Goal: Information Seeking & Learning: Learn about a topic

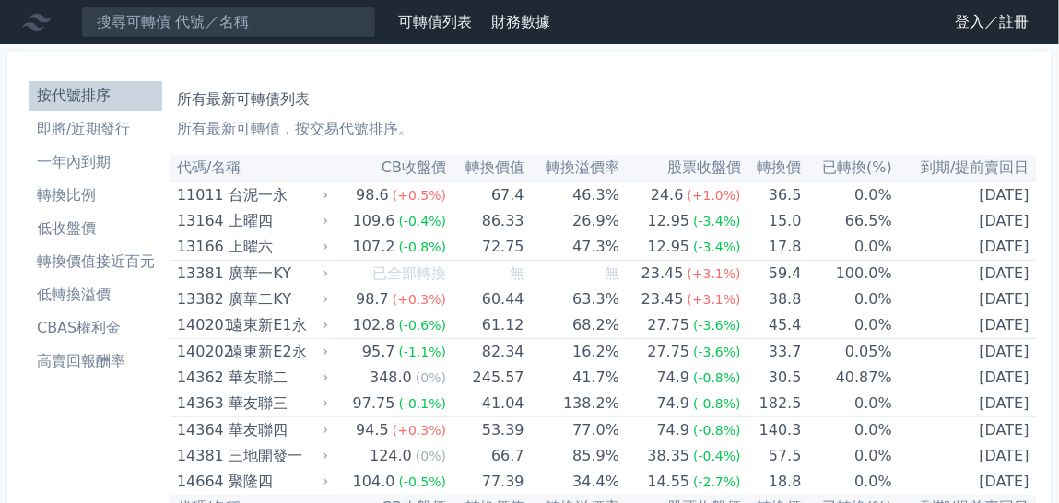
drag, startPoint x: 953, startPoint y: 23, endPoint x: 963, endPoint y: 19, distance: 9.9
click at [956, 21] on nav "可轉債列表 財務數據 可轉債列表 財務數據 登入／註冊 登入／註冊" at bounding box center [529, 22] width 1059 height 44
click at [968, 19] on div "可轉債列表 財務數據 登入／註冊 登入／註冊" at bounding box center [991, 22] width 136 height 30
click at [994, 20] on link "登入／註冊" at bounding box center [992, 22] width 103 height 30
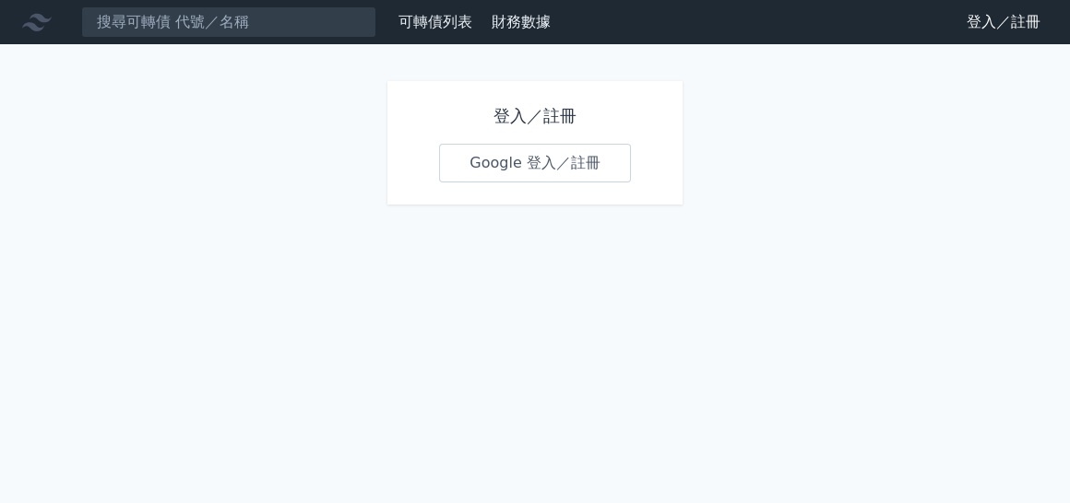
click at [508, 144] on link "Google 登入／註冊" at bounding box center [535, 163] width 192 height 39
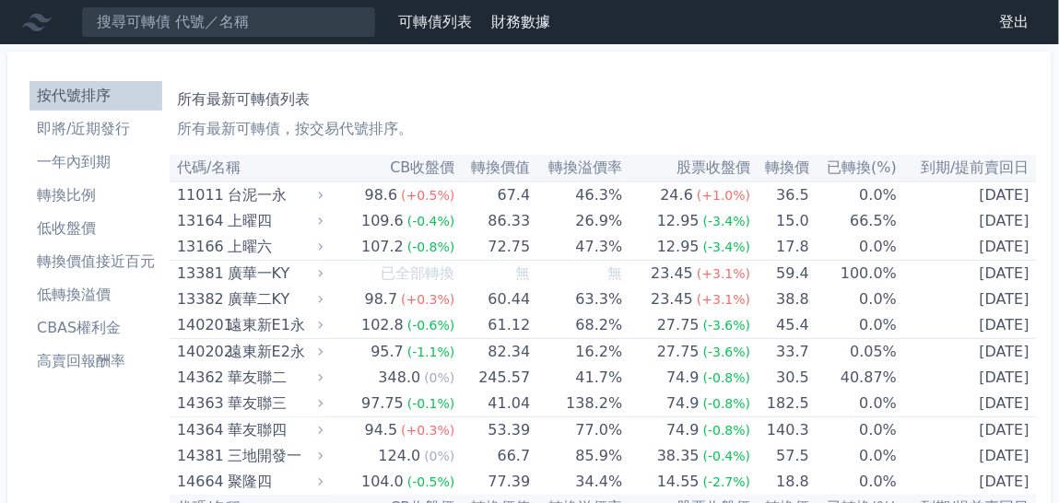
click at [162, 118] on li "即將/近期發行" at bounding box center [96, 129] width 133 height 22
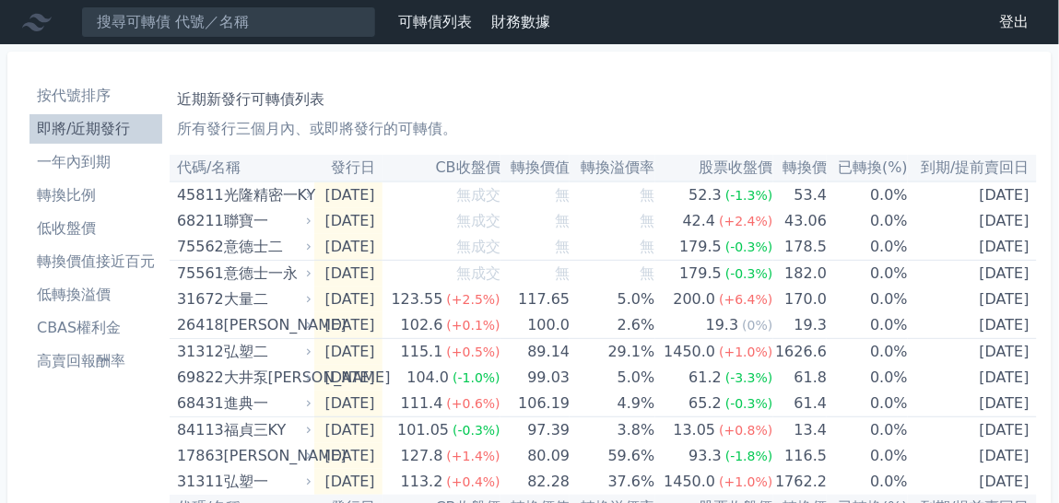
click at [162, 151] on li "一年內到期" at bounding box center [96, 162] width 133 height 22
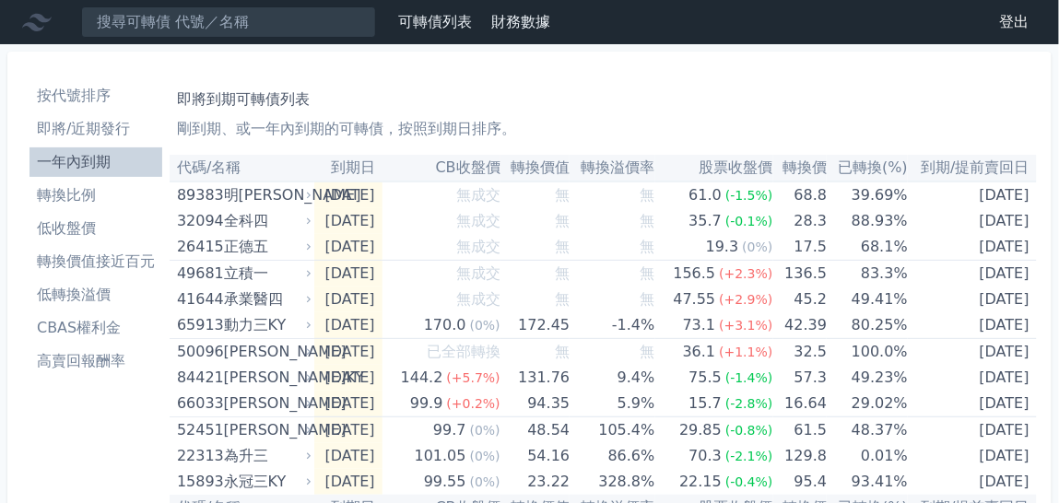
click at [162, 151] on li "一年內到期" at bounding box center [96, 162] width 133 height 22
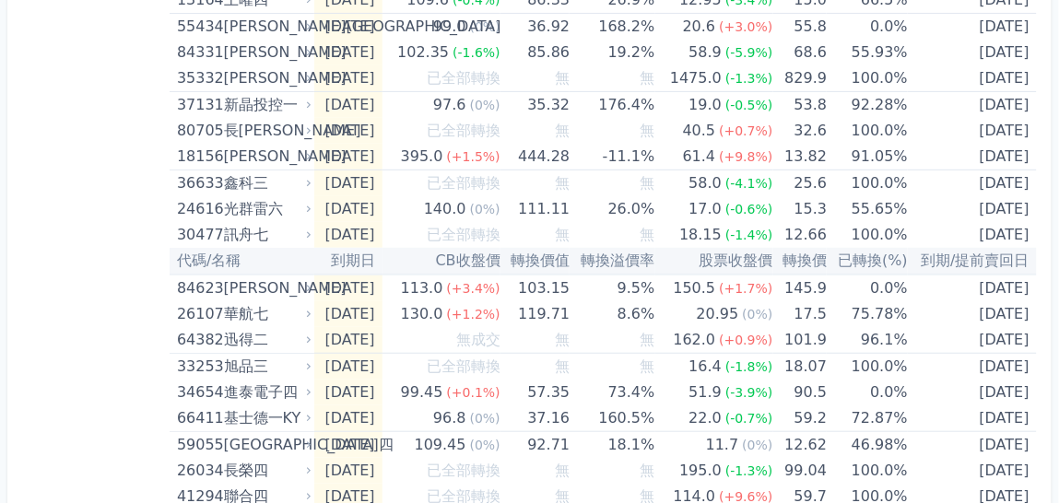
scroll to position [1970, 0]
